Goal: Task Accomplishment & Management: Complete application form

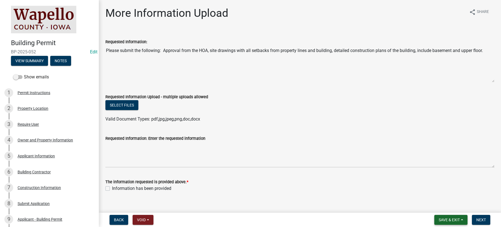
click at [460, 221] on span "Save & Exit" at bounding box center [449, 219] width 21 height 4
click at [453, 205] on button "Save & Exit" at bounding box center [446, 205] width 44 height 13
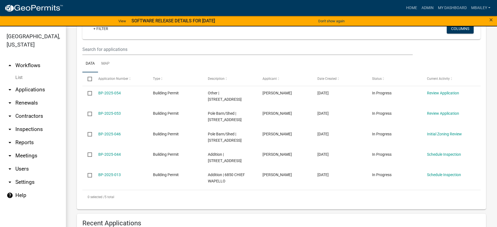
scroll to position [110, 0]
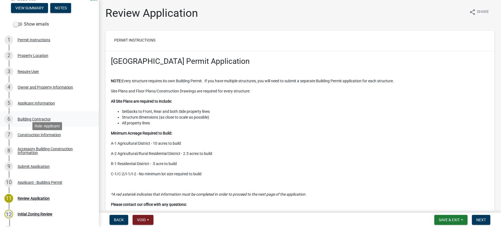
scroll to position [55, 0]
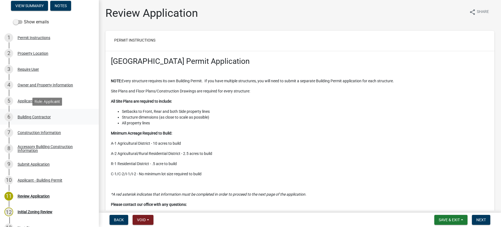
click at [27, 115] on div "Building Contractor" at bounding box center [34, 117] width 33 height 4
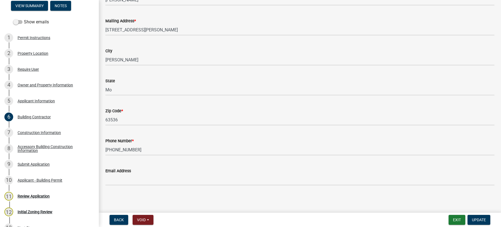
scroll to position [94, 0]
click at [36, 131] on div "Construction Information" at bounding box center [39, 132] width 43 height 4
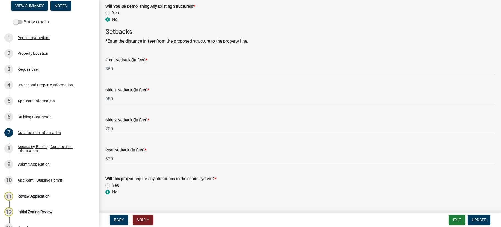
scroll to position [275, 0]
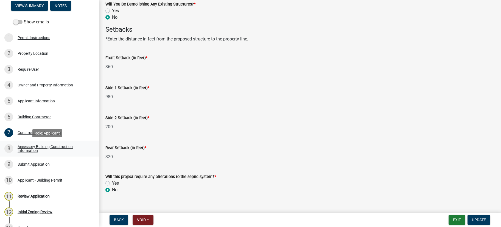
click at [60, 145] on div "Accessory Building Construction Information" at bounding box center [54, 149] width 73 height 8
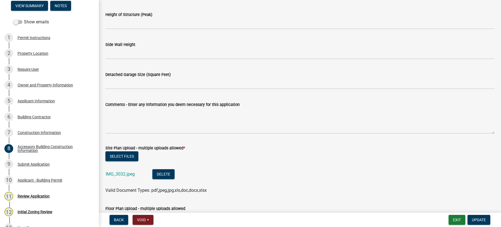
scroll to position [158, 0]
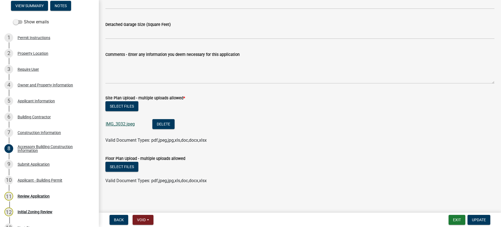
click at [131, 123] on link "IMG_3032.jpeg" at bounding box center [120, 123] width 29 height 5
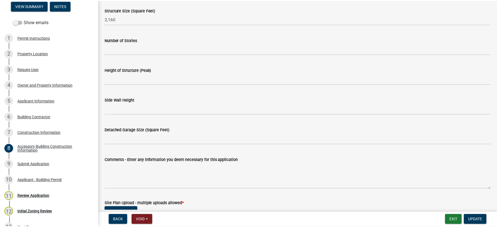
scroll to position [21, 0]
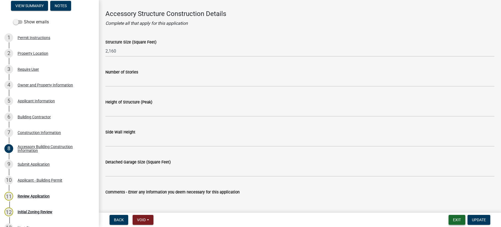
click at [455, 217] on button "Exit" at bounding box center [457, 220] width 17 height 10
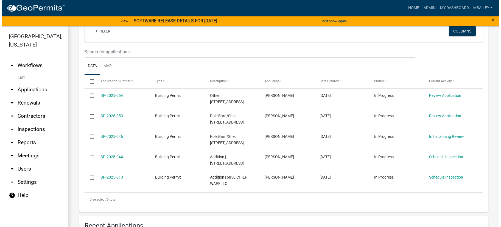
scroll to position [110, 0]
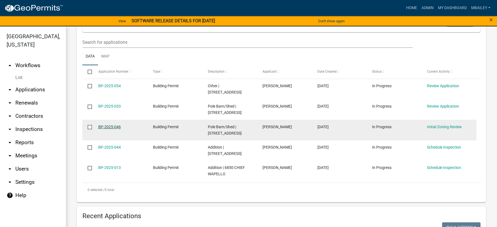
click at [115, 124] on link "BP-2025-046" at bounding box center [109, 126] width 23 height 4
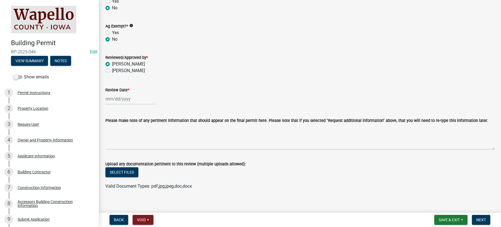
scroll to position [147, 0]
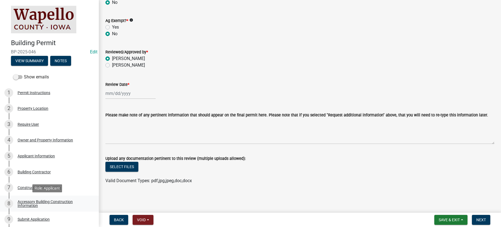
click at [39, 202] on div "Accessory Building Construction Information" at bounding box center [54, 203] width 73 height 8
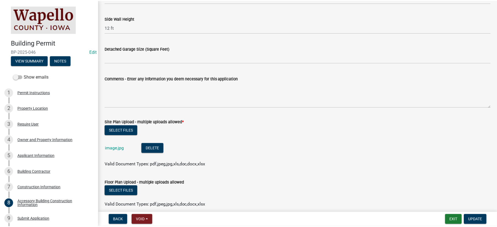
scroll to position [158, 0]
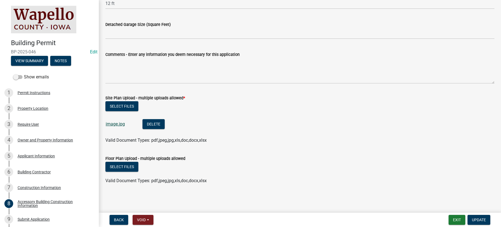
click at [119, 122] on link "image.jpg" at bounding box center [115, 123] width 19 height 5
click at [459, 219] on button "Exit" at bounding box center [457, 220] width 17 height 10
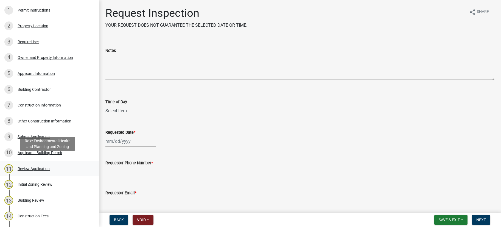
scroll to position [137, 0]
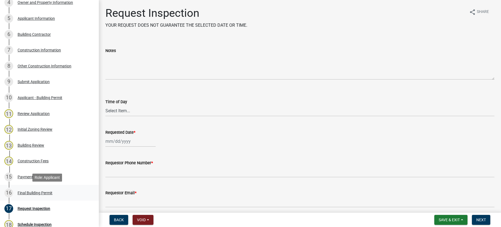
click at [31, 191] on div "Final Building Permit" at bounding box center [35, 193] width 35 height 4
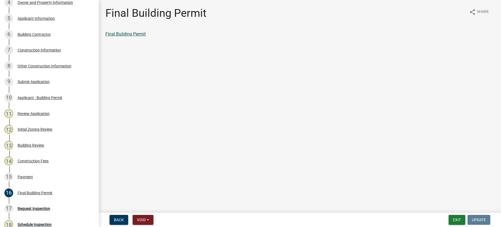
click at [133, 35] on link "Final Building Permit" at bounding box center [125, 33] width 40 height 5
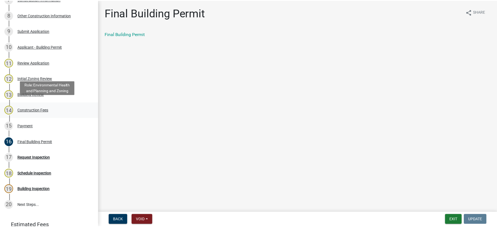
scroll to position [192, 0]
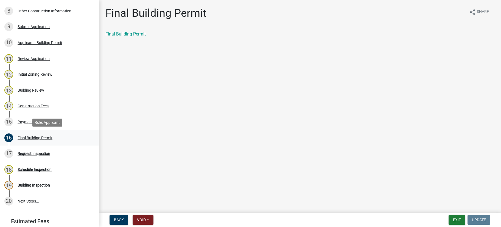
click at [29, 137] on div "Final Building Permit" at bounding box center [35, 138] width 35 height 4
click at [25, 120] on div "Payment" at bounding box center [25, 122] width 15 height 4
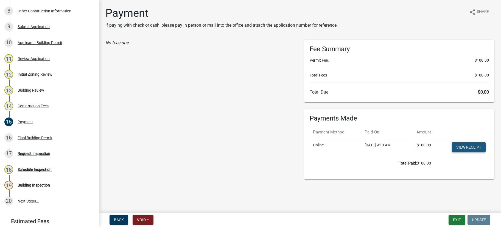
click at [466, 145] on link "View receipt" at bounding box center [469, 147] width 34 height 10
click at [457, 219] on button "Exit" at bounding box center [457, 220] width 17 height 10
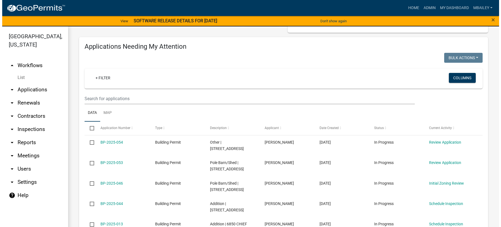
scroll to position [55, 0]
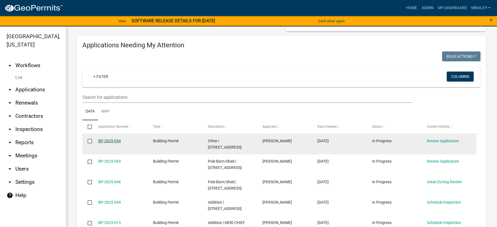
click at [110, 140] on link "BP-2025-054" at bounding box center [109, 140] width 23 height 4
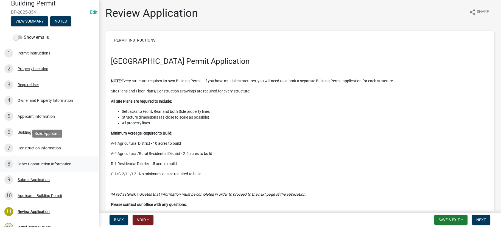
scroll to position [55, 0]
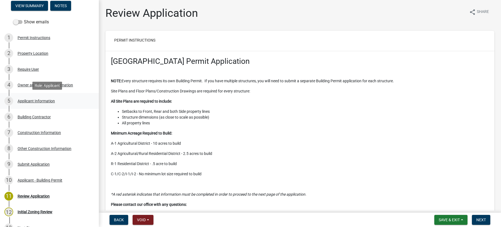
click at [29, 97] on div "5 Applicant Information" at bounding box center [47, 100] width 86 height 9
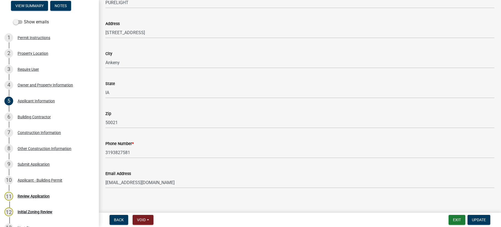
scroll to position [64, 0]
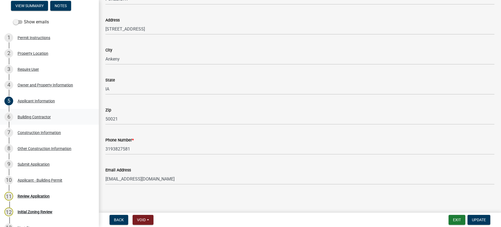
click at [23, 115] on div "Building Contractor" at bounding box center [34, 117] width 33 height 4
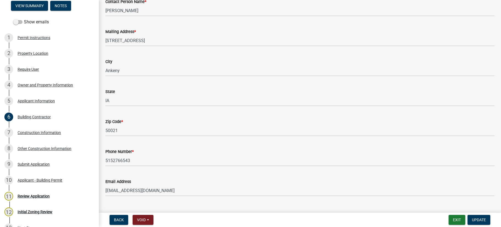
scroll to position [94, 0]
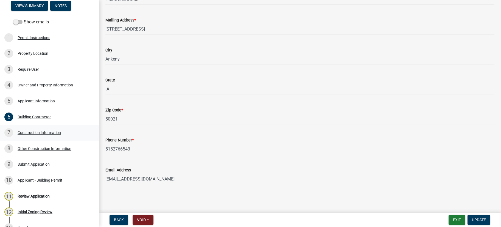
click at [30, 131] on div "Construction Information" at bounding box center [39, 132] width 43 height 4
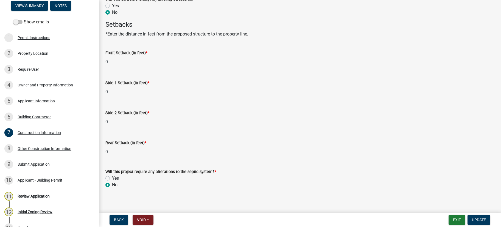
scroll to position [284, 0]
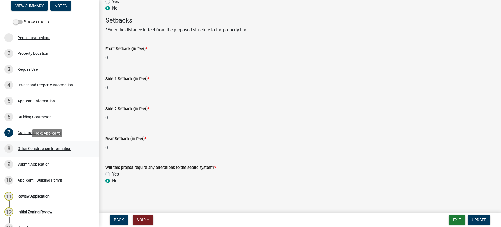
click at [31, 146] on div "Other Construction Information" at bounding box center [45, 148] width 54 height 4
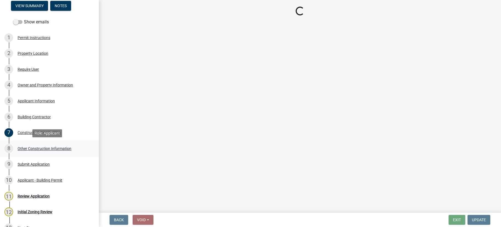
scroll to position [0, 0]
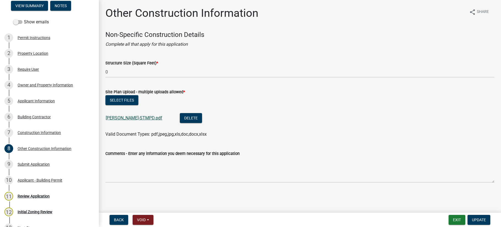
click at [151, 118] on link "[PERSON_NAME]-STMPD.pdf" at bounding box center [134, 117] width 57 height 5
click at [30, 196] on div "Review Application" at bounding box center [34, 196] width 32 height 4
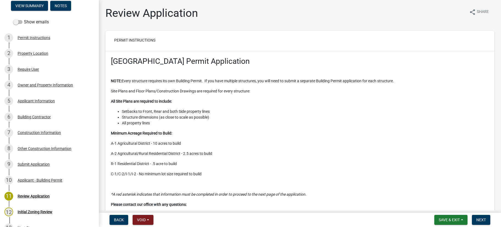
scroll to position [110, 0]
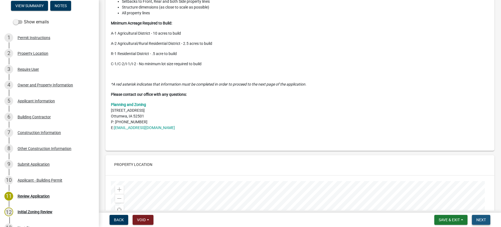
click at [484, 218] on span "Next" at bounding box center [482, 219] width 10 height 4
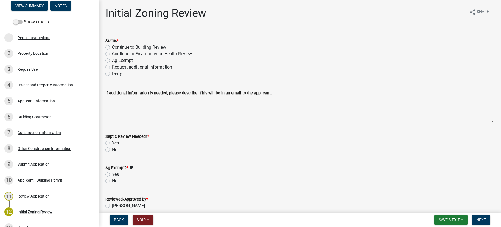
click at [112, 46] on label "Continue to Building Review" at bounding box center [139, 47] width 54 height 7
click at [112, 46] on input "Continue to Building Review" at bounding box center [114, 46] width 4 height 4
radio input "true"
click at [112, 150] on label "No" at bounding box center [114, 149] width 5 height 7
click at [112, 150] on input "No" at bounding box center [114, 148] width 4 height 4
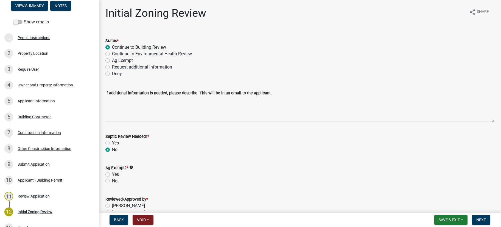
radio input "true"
click at [112, 181] on label "No" at bounding box center [114, 180] width 5 height 7
click at [112, 181] on input "No" at bounding box center [114, 179] width 4 height 4
radio input "true"
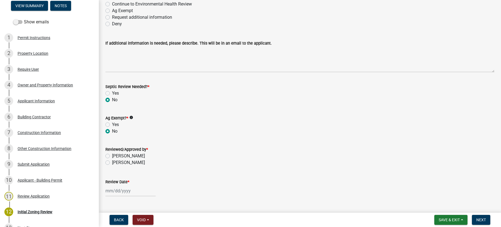
scroll to position [55, 0]
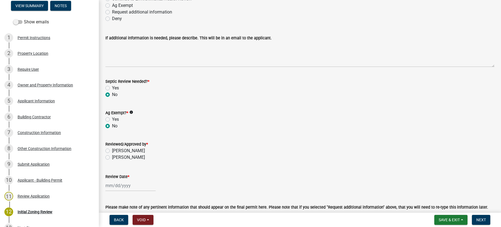
click at [112, 150] on label "[PERSON_NAME]" at bounding box center [128, 150] width 33 height 7
click at [112, 150] on input "[PERSON_NAME]" at bounding box center [114, 149] width 4 height 4
radio input "true"
click at [113, 185] on div at bounding box center [130, 185] width 50 height 11
select select "9"
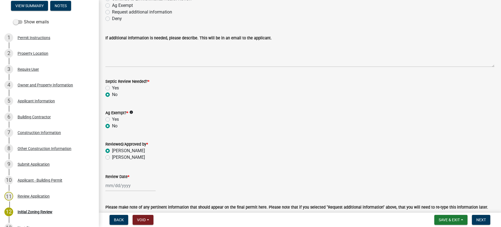
select select "2025"
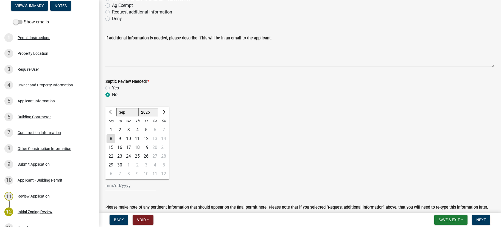
click at [112, 137] on div "8" at bounding box center [111, 138] width 9 height 9
type input "[DATE]"
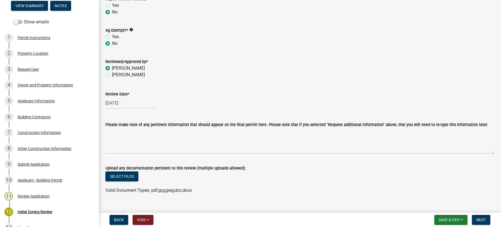
scroll to position [147, 0]
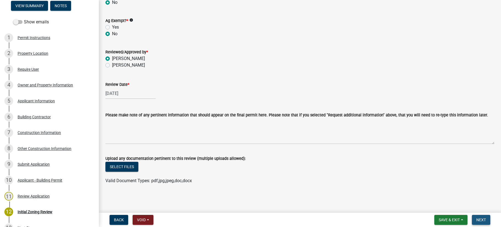
click at [485, 218] on span "Next" at bounding box center [482, 219] width 10 height 4
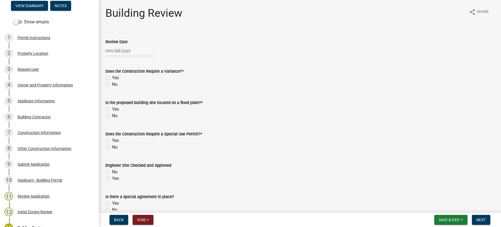
click at [123, 53] on div at bounding box center [130, 50] width 50 height 11
select select "9"
select select "2025"
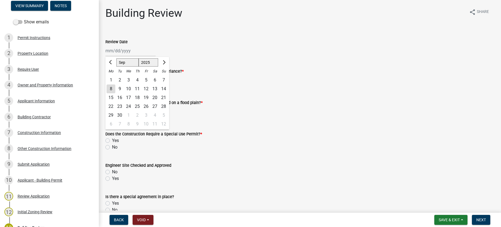
click at [111, 88] on div "8" at bounding box center [111, 88] width 9 height 9
type input "[DATE]"
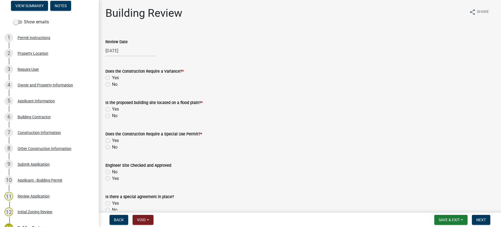
click at [112, 82] on label "No" at bounding box center [114, 84] width 5 height 7
click at [112, 82] on input "No" at bounding box center [114, 83] width 4 height 4
radio input "true"
click at [112, 115] on label "No" at bounding box center [114, 115] width 5 height 7
click at [112, 115] on input "No" at bounding box center [114, 114] width 4 height 4
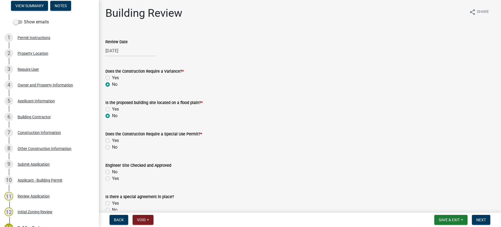
radio input "true"
click at [112, 147] on label "No" at bounding box center [114, 147] width 5 height 7
click at [112, 147] on input "No" at bounding box center [114, 146] width 4 height 4
radio input "true"
click at [112, 178] on label "Yes" at bounding box center [115, 178] width 7 height 7
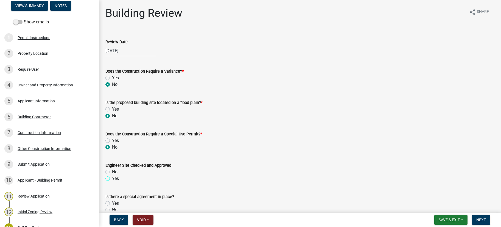
click at [112, 178] on input "Yes" at bounding box center [114, 177] width 4 height 4
radio input "true"
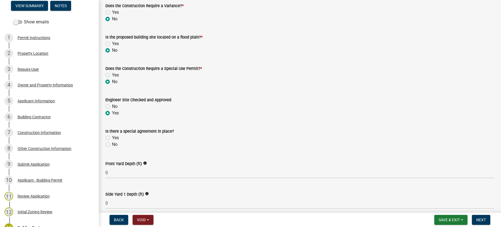
scroll to position [82, 0]
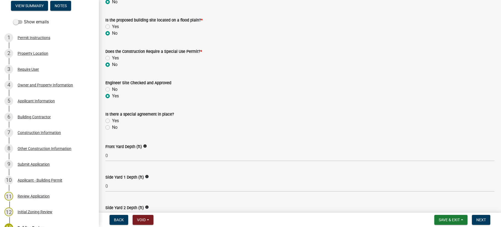
click at [112, 126] on label "No" at bounding box center [114, 127] width 5 height 7
click at [112, 126] on input "No" at bounding box center [114, 126] width 4 height 4
radio input "true"
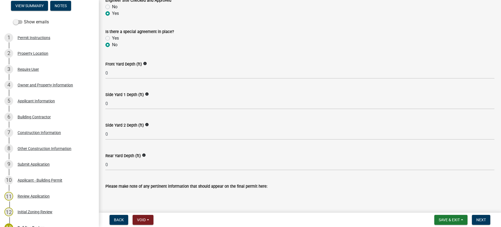
scroll to position [192, 0]
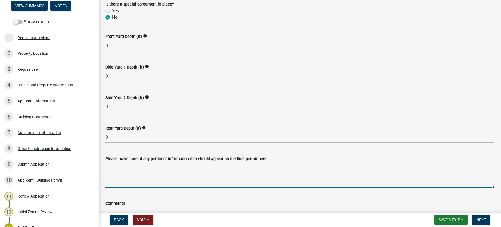
click at [125, 166] on textarea "Please make note of any pertinent information that should appear on the final p…" at bounding box center [299, 175] width 389 height 26
type textarea "Roof mounted solar array"
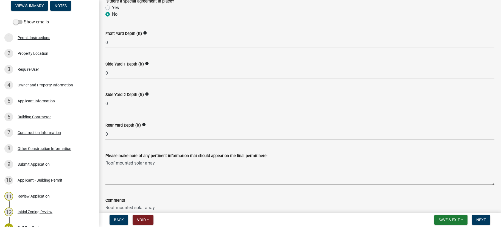
scroll to position [240, 0]
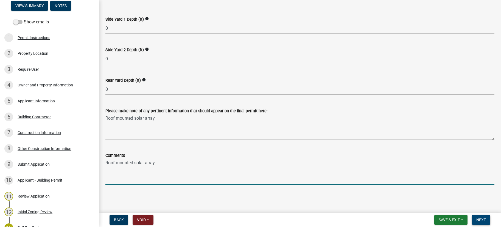
type textarea "Roof mounted solar array"
click at [477, 216] on button "Next" at bounding box center [481, 220] width 18 height 10
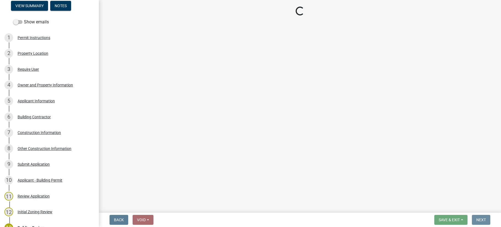
scroll to position [0, 0]
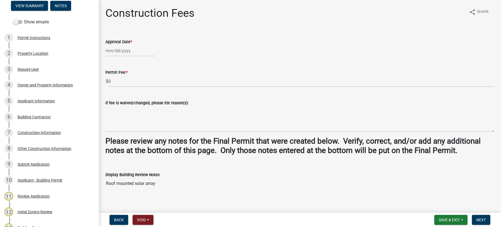
click at [126, 53] on div at bounding box center [130, 50] width 50 height 11
select select "9"
select select "2025"
click at [112, 88] on div "8" at bounding box center [111, 88] width 9 height 9
type input "[DATE]"
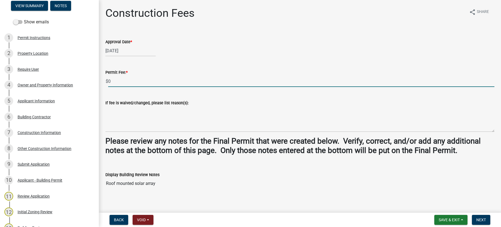
click at [112, 82] on input "0" at bounding box center [301, 81] width 387 height 11
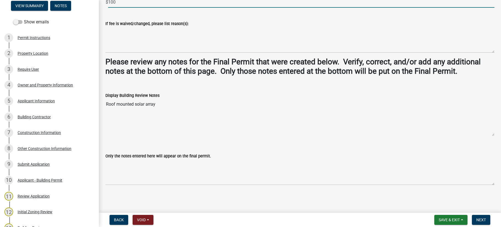
scroll to position [80, 0]
type input "100"
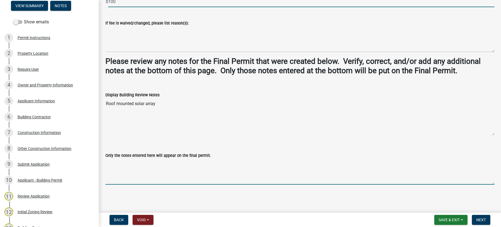
click at [116, 159] on textarea "Only the notes entered here will appear on the final permit." at bounding box center [299, 172] width 389 height 26
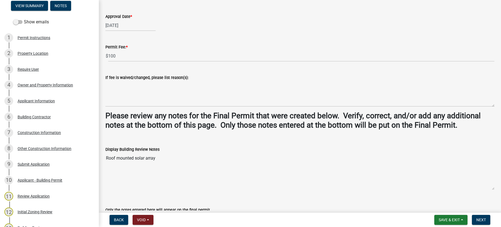
scroll to position [25, 0]
type textarea "Roof mounted solar array"
click at [483, 216] on button "Next" at bounding box center [481, 220] width 18 height 10
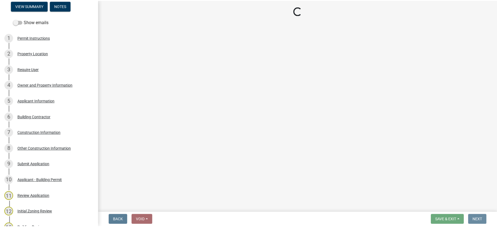
scroll to position [0, 0]
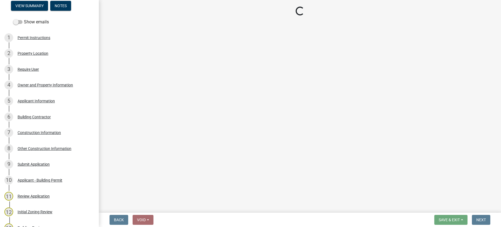
select select "3: 3"
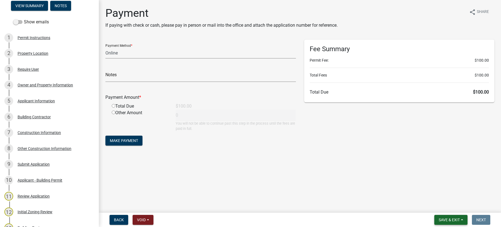
click at [456, 217] on button "Save & Exit" at bounding box center [451, 220] width 33 height 10
click at [452, 206] on button "Save & Exit" at bounding box center [446, 205] width 44 height 13
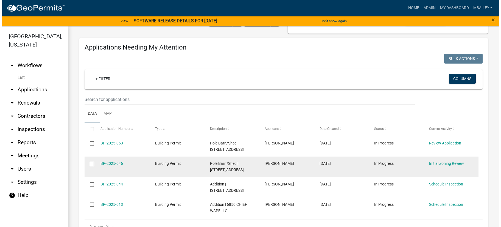
scroll to position [55, 0]
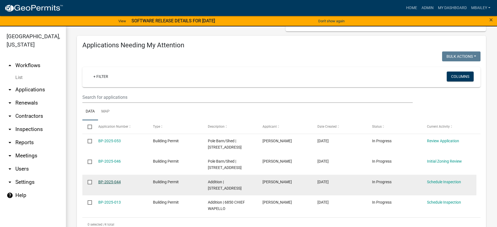
click at [112, 180] on link "BP-2025-044" at bounding box center [109, 181] width 23 height 4
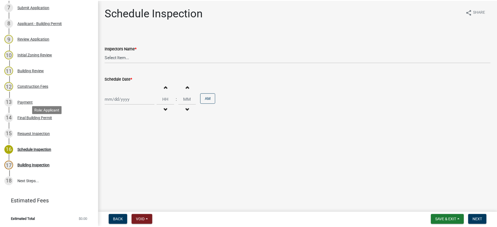
scroll to position [181, 0]
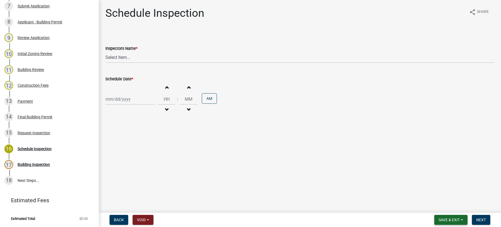
click at [452, 217] on span "Save & Exit" at bounding box center [449, 219] width 21 height 4
click at [453, 207] on button "Save & Exit" at bounding box center [446, 205] width 44 height 13
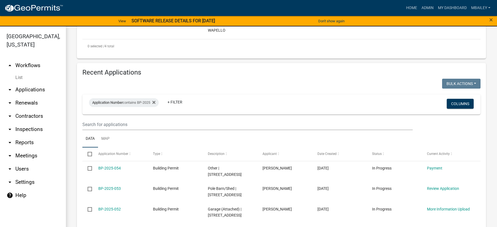
scroll to position [247, 0]
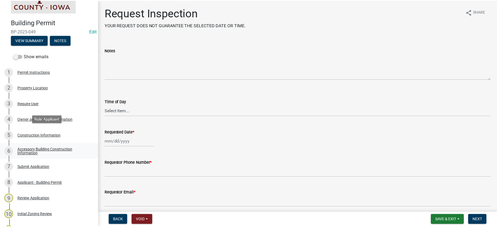
scroll to position [110, 0]
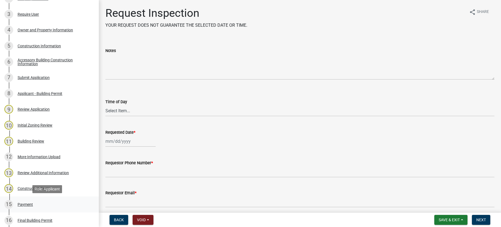
click at [25, 202] on div "Payment" at bounding box center [25, 204] width 15 height 4
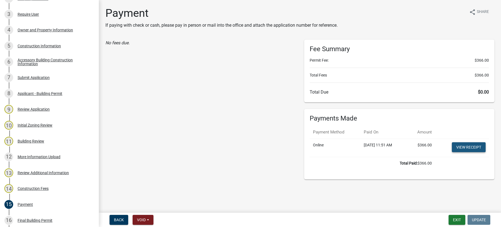
click at [463, 146] on link "View receipt" at bounding box center [469, 147] width 34 height 10
click at [458, 218] on button "Exit" at bounding box center [457, 220] width 17 height 10
